Goal: Share content

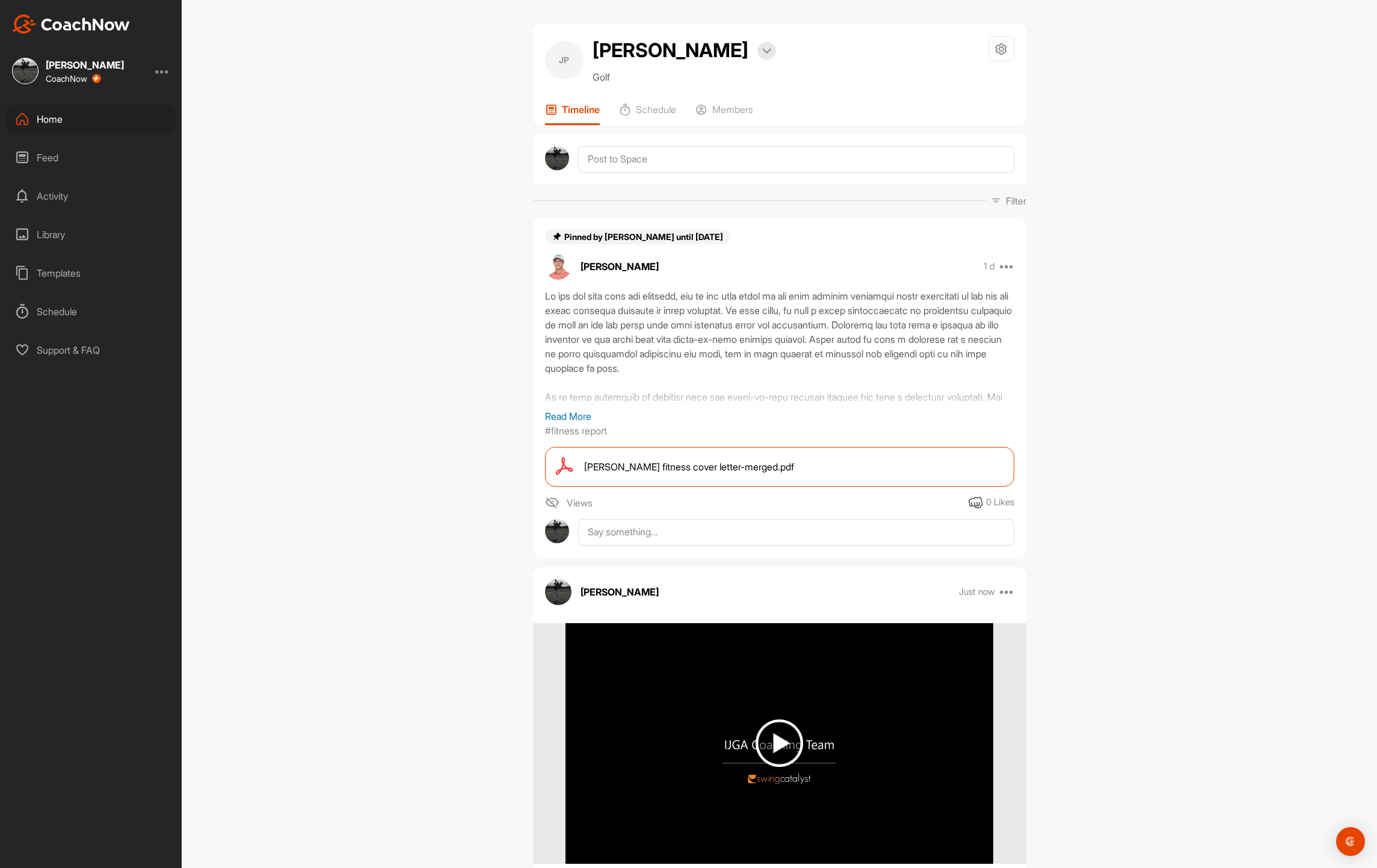
click at [34, 116] on div "Home" at bounding box center [91, 119] width 170 height 30
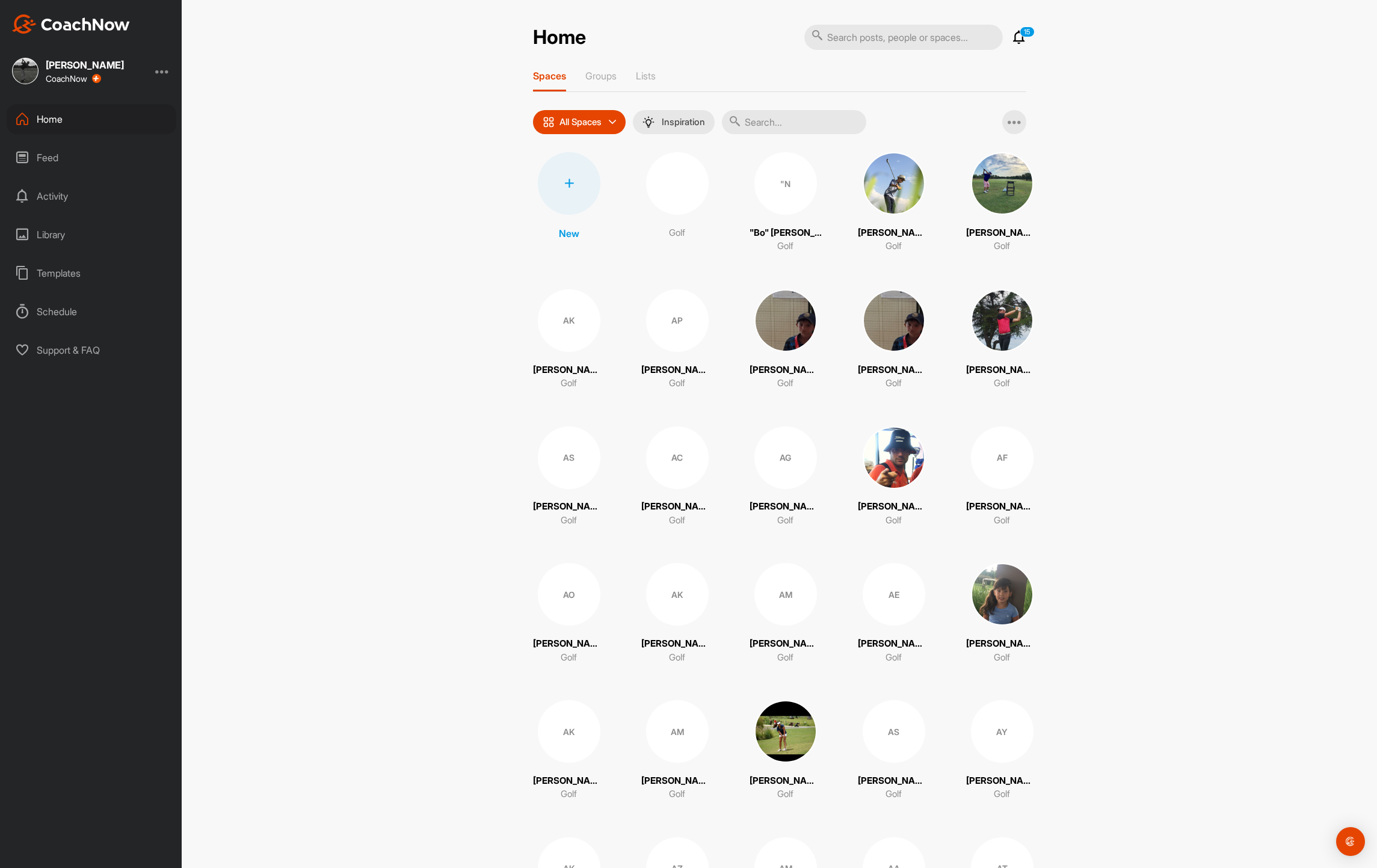
click at [793, 122] on input "text" at bounding box center [794, 122] width 145 height 24
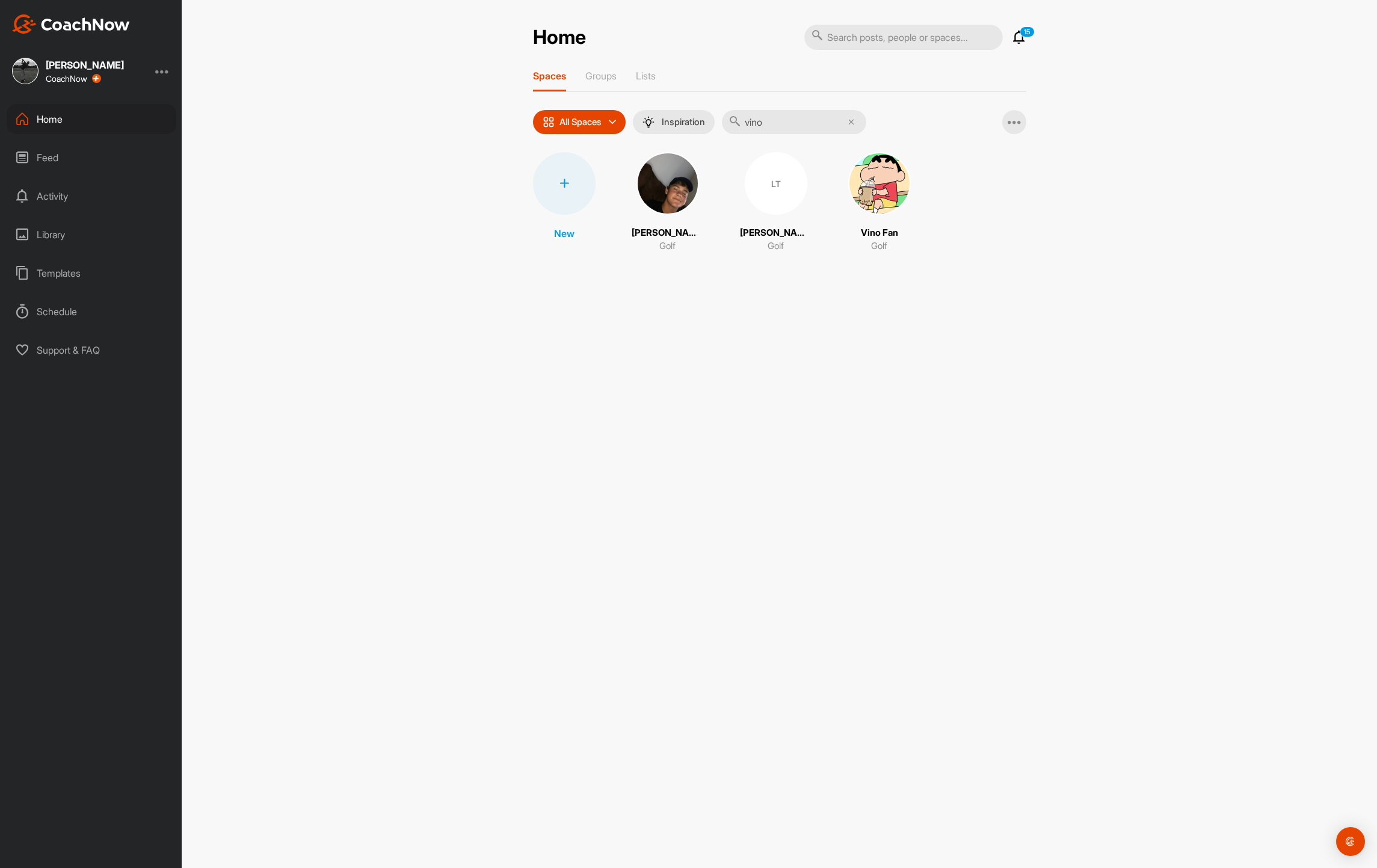
type input "vino"
click at [876, 181] on img at bounding box center [880, 183] width 62 height 62
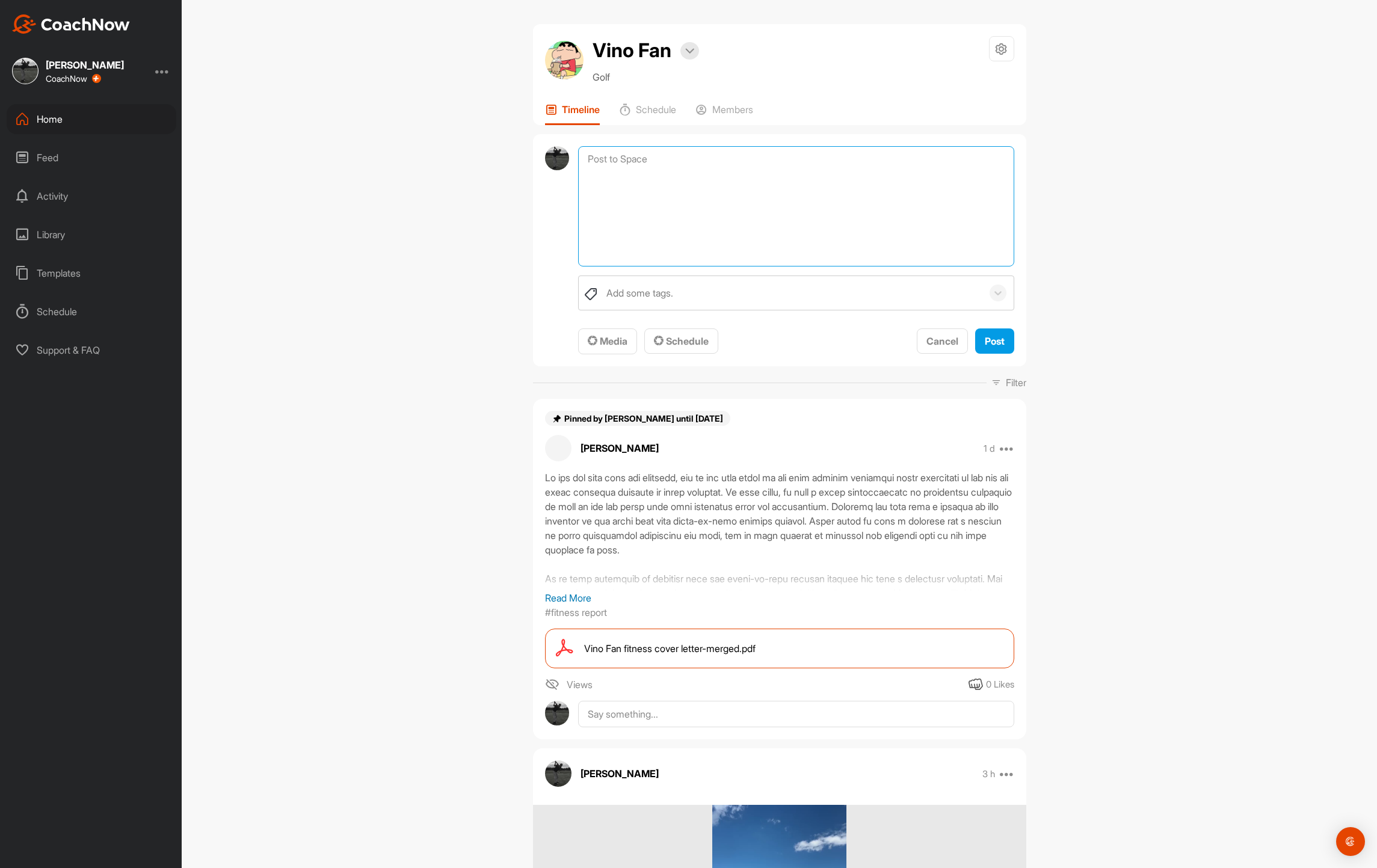
drag, startPoint x: 616, startPoint y: 157, endPoint x: 628, endPoint y: 160, distance: 12.4
click at [617, 157] on textarea at bounding box center [796, 206] width 436 height 120
click at [615, 345] on span "Media" at bounding box center [607, 341] width 40 height 12
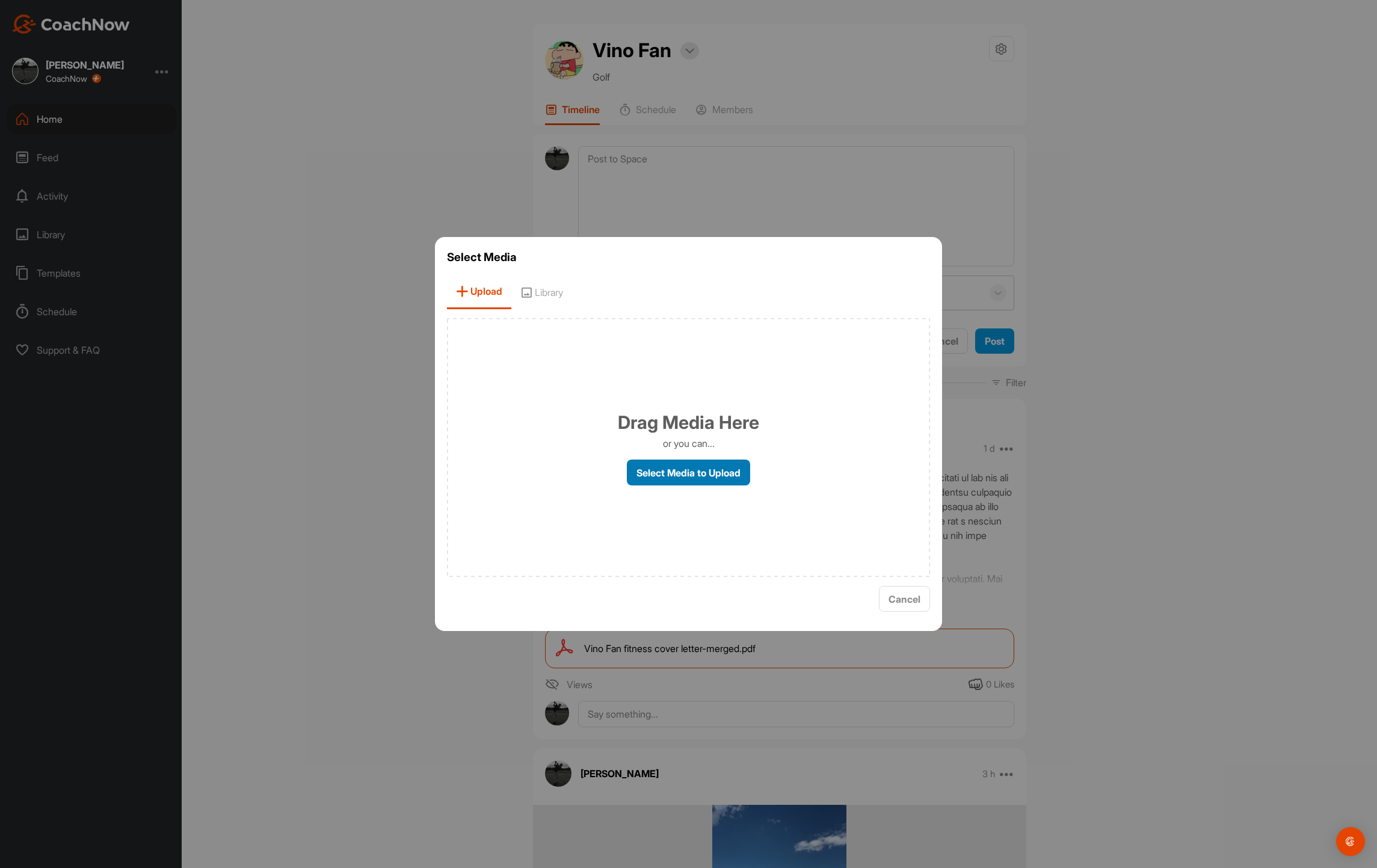
click at [706, 467] on label "Select Media to Upload" at bounding box center [689, 472] width 123 height 26
click at [0, 0] on input "Select Media to Upload" at bounding box center [0, 0] width 0 height 0
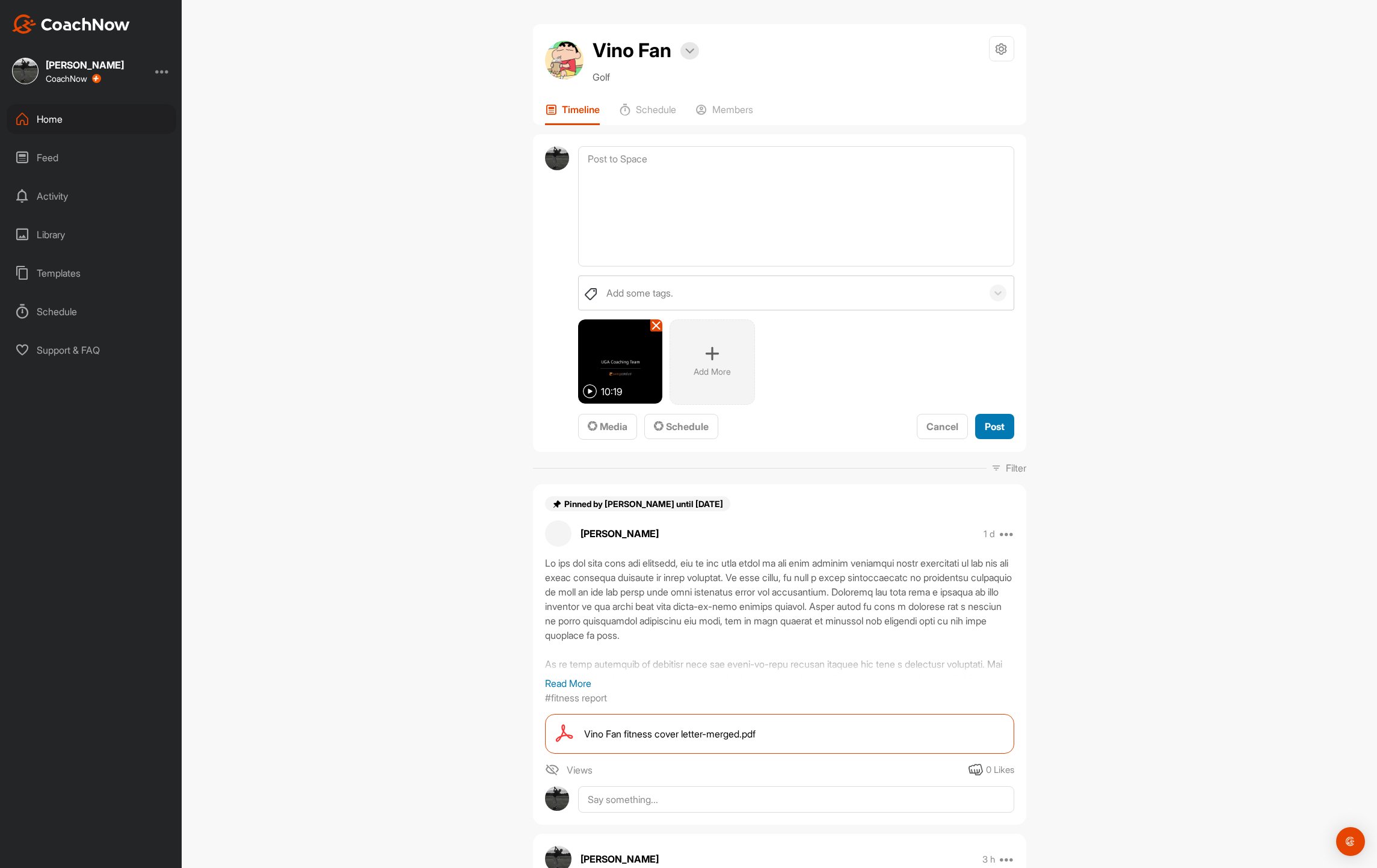
click at [982, 418] on button "Post" at bounding box center [994, 426] width 39 height 26
